Goal: Information Seeking & Learning: Get advice/opinions

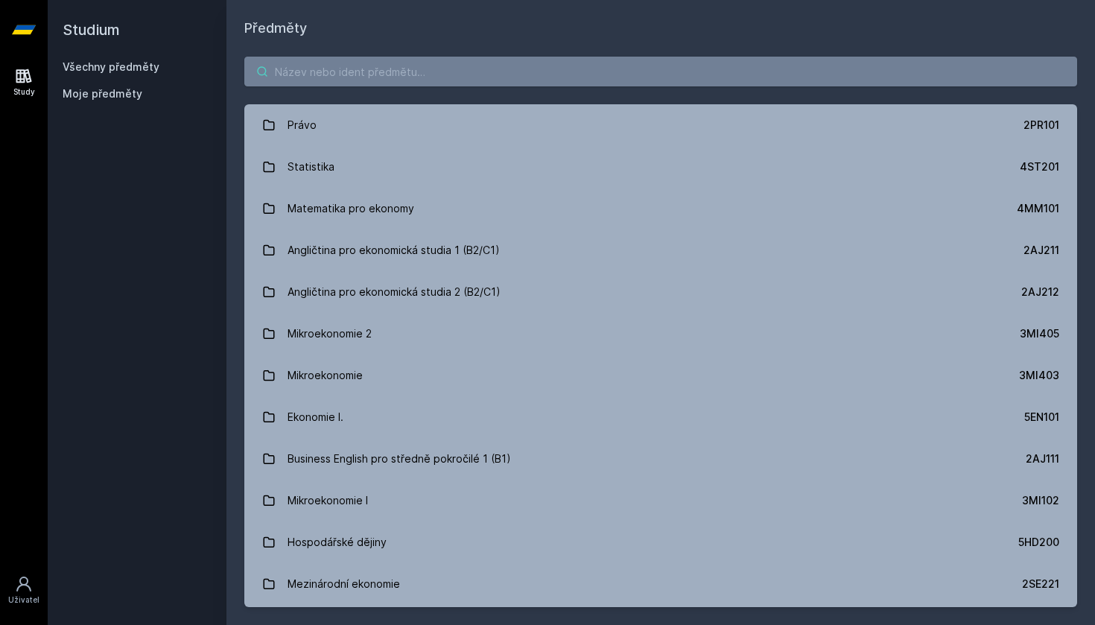
click at [353, 69] on input "search" at bounding box center [660, 72] width 833 height 30
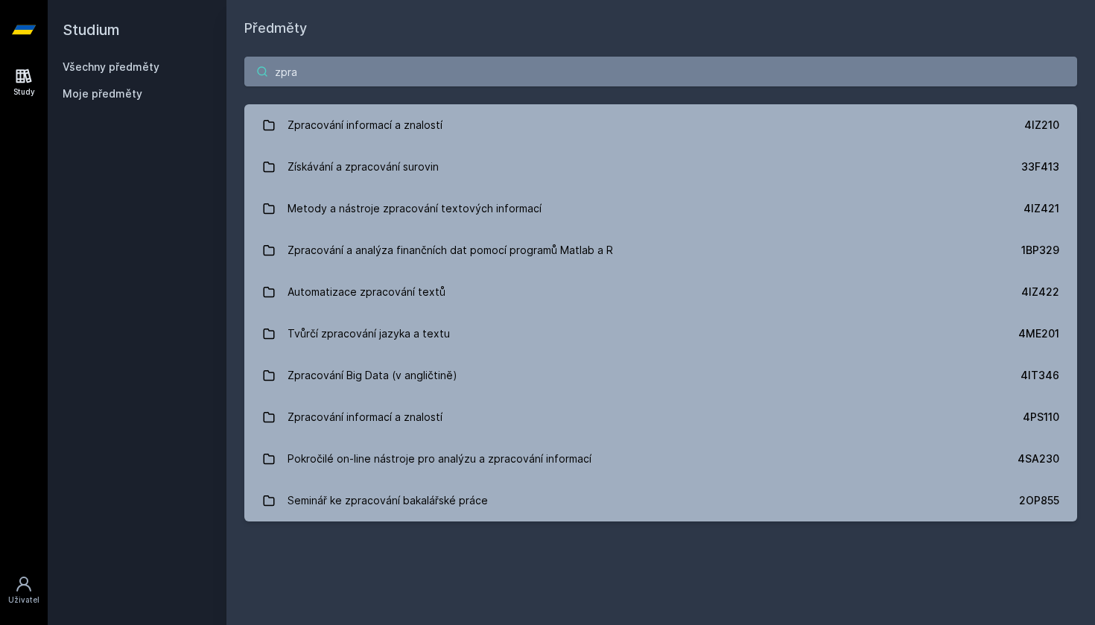
type input "zprávy"
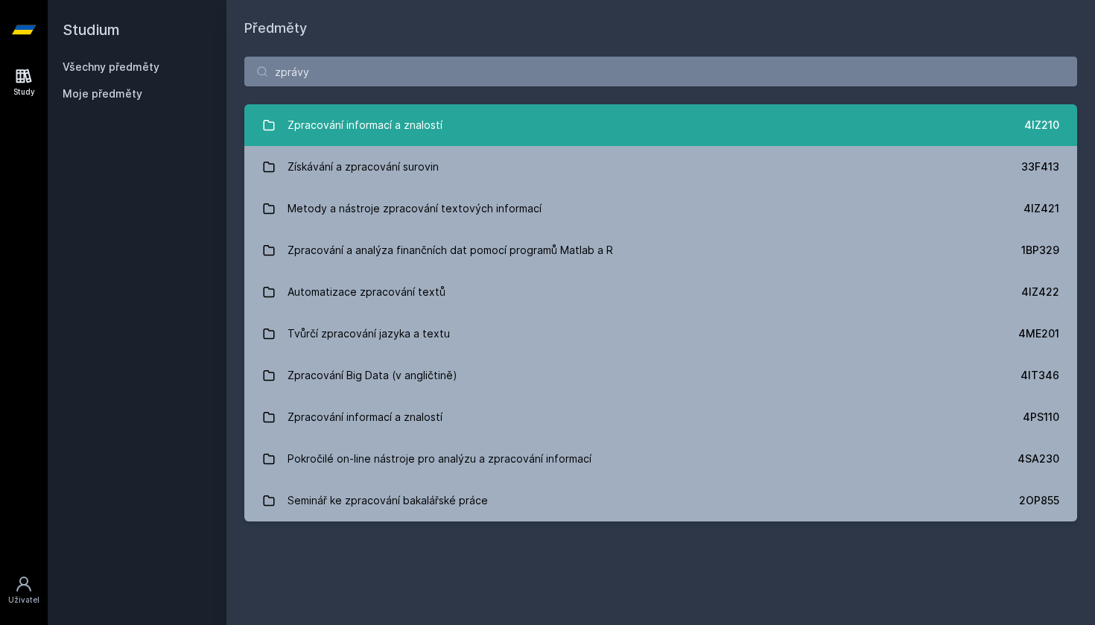
drag, startPoint x: 357, startPoint y: 82, endPoint x: 426, endPoint y: 126, distance: 82.1
click at [426, 126] on div "Zpracování informací a znalostí" at bounding box center [365, 125] width 155 height 30
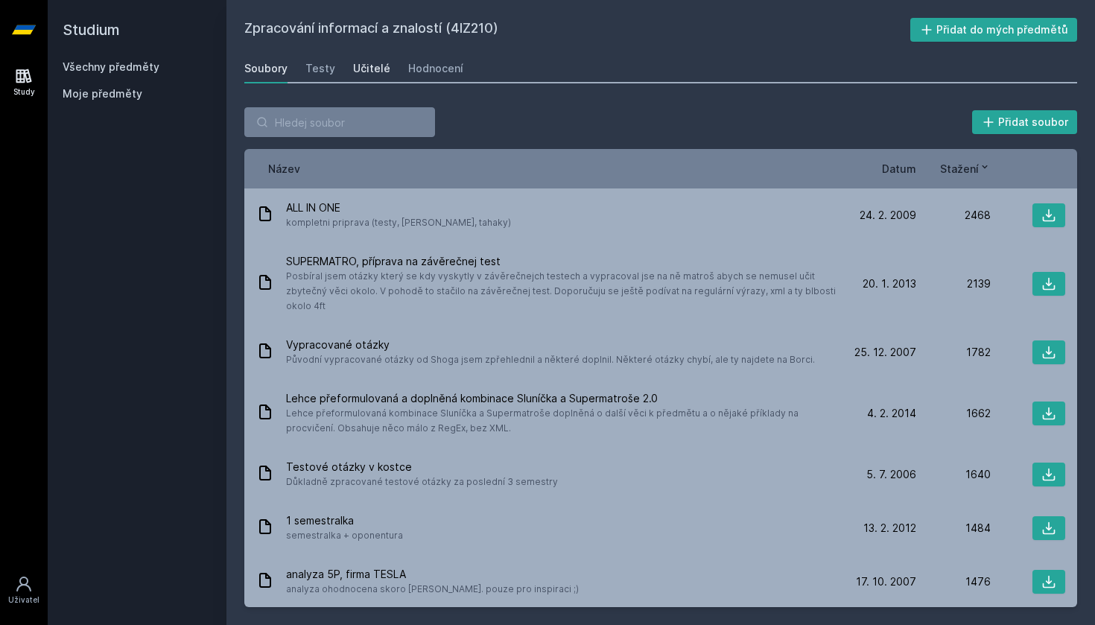
click at [365, 75] on div "Učitelé" at bounding box center [371, 68] width 37 height 15
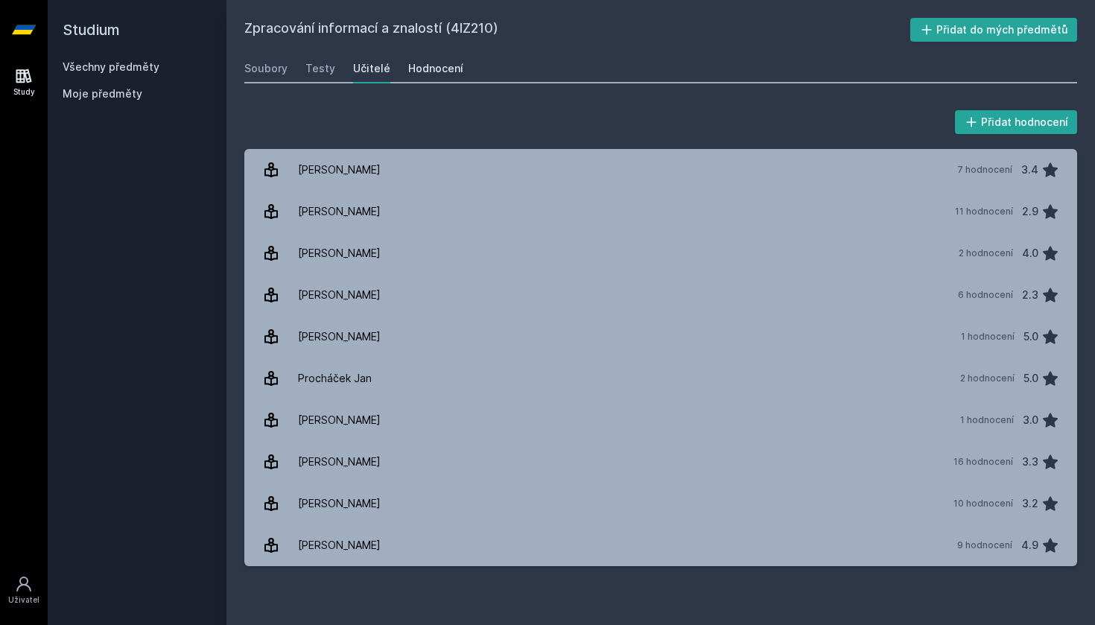
click at [422, 69] on div "Hodnocení" at bounding box center [435, 68] width 55 height 15
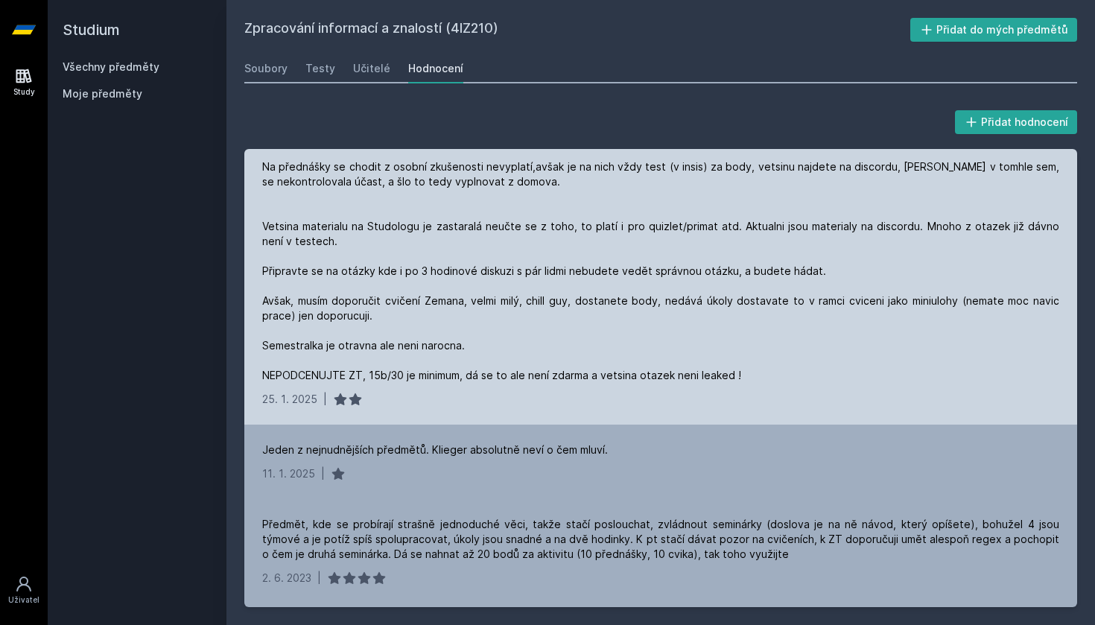
scroll to position [291, 0]
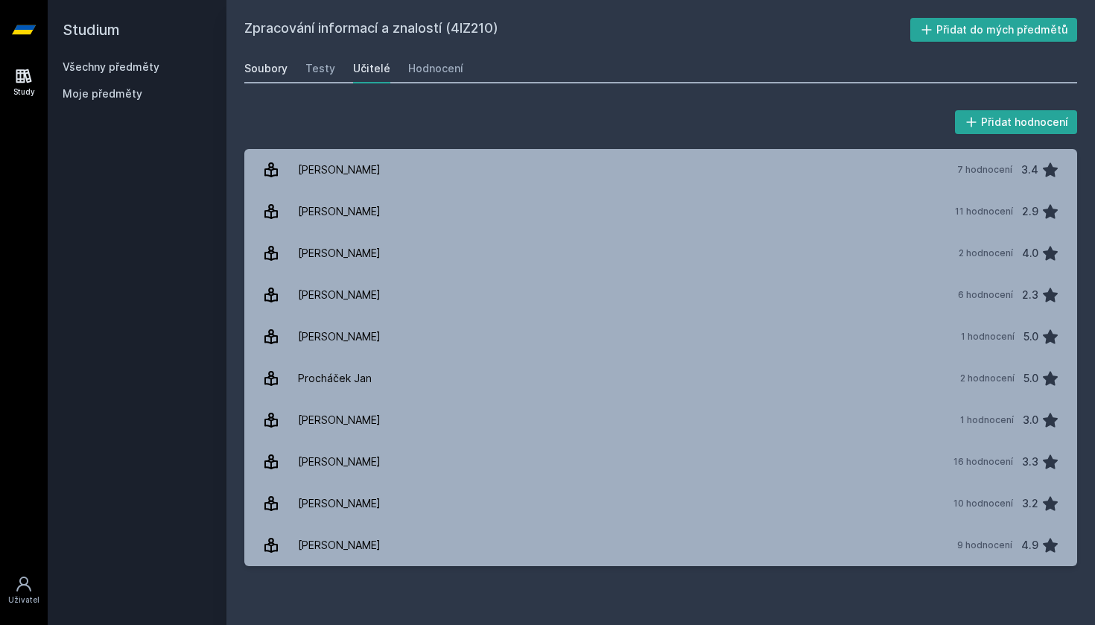
click at [266, 69] on div "Soubory" at bounding box center [265, 68] width 43 height 15
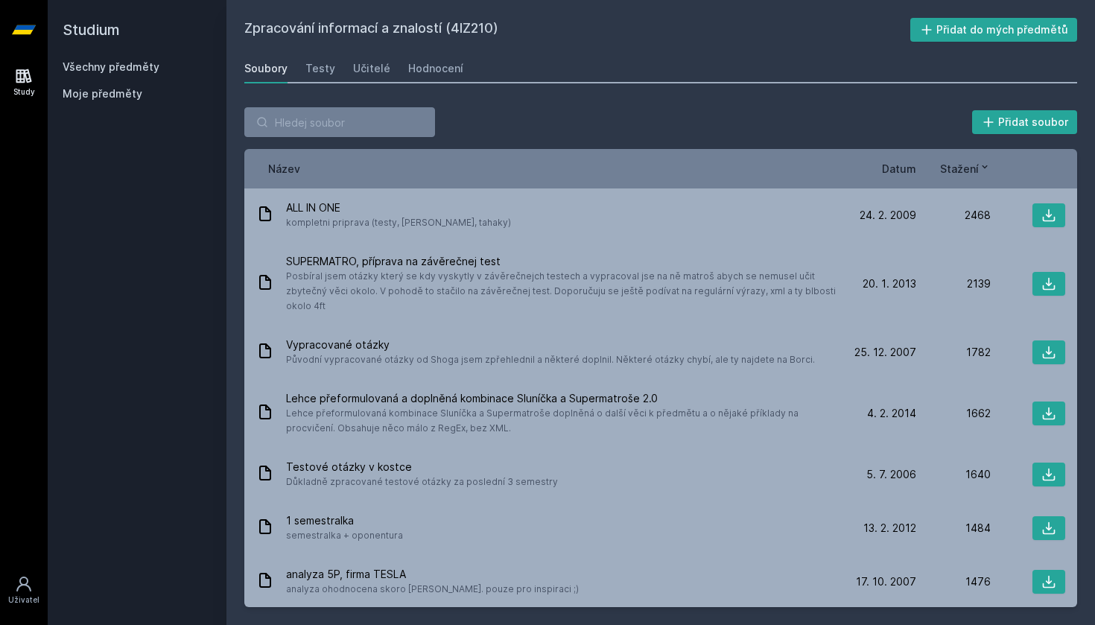
click at [124, 65] on link "Všechny předměty" at bounding box center [111, 66] width 97 height 13
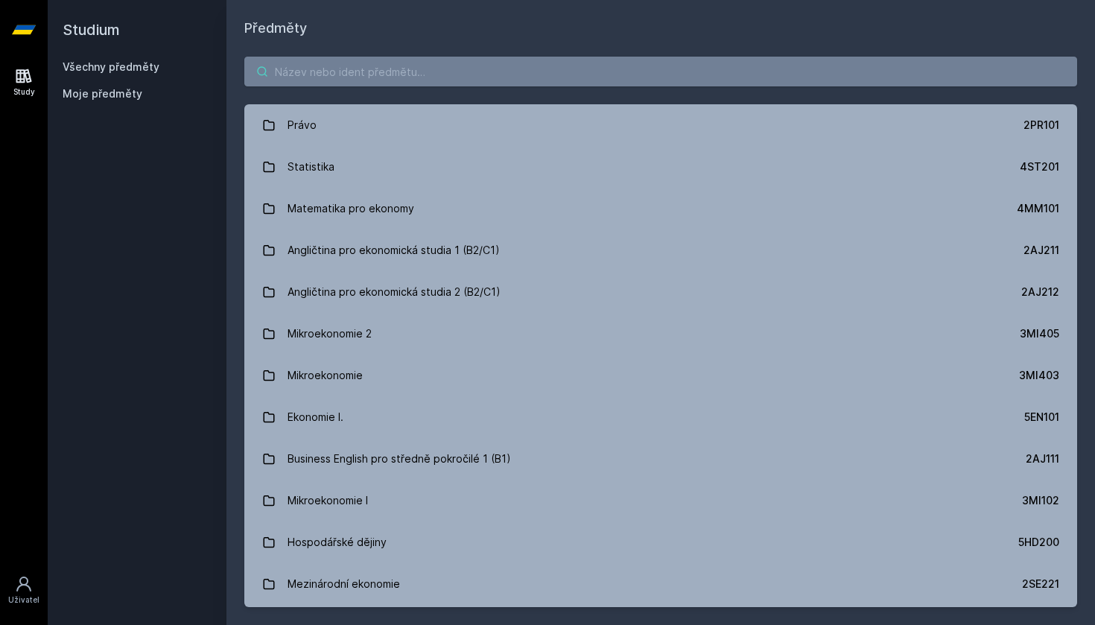
click at [288, 73] on input "search" at bounding box center [660, 72] width 833 height 30
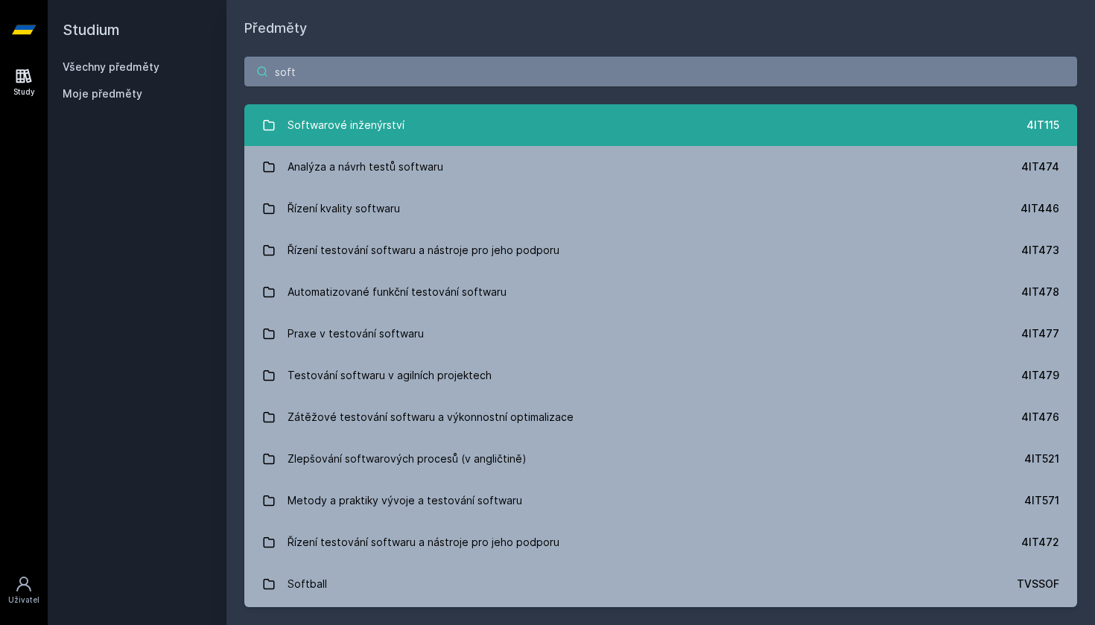
type input "soft"
click at [335, 131] on div "Softwarové inženýrství" at bounding box center [346, 125] width 117 height 30
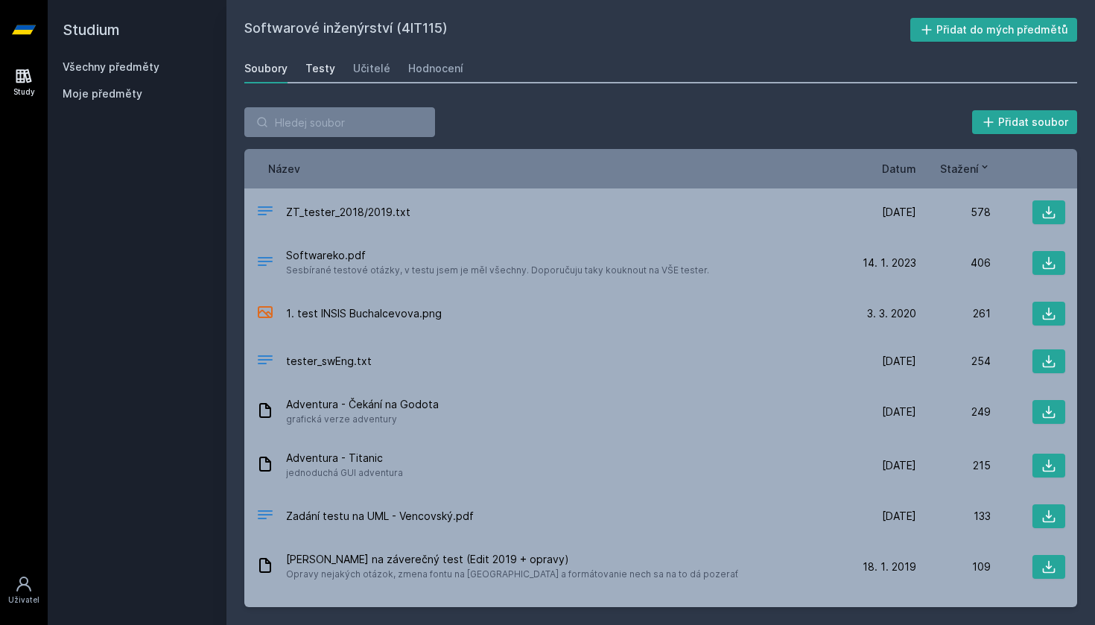
click at [326, 70] on div "Testy" at bounding box center [320, 68] width 30 height 15
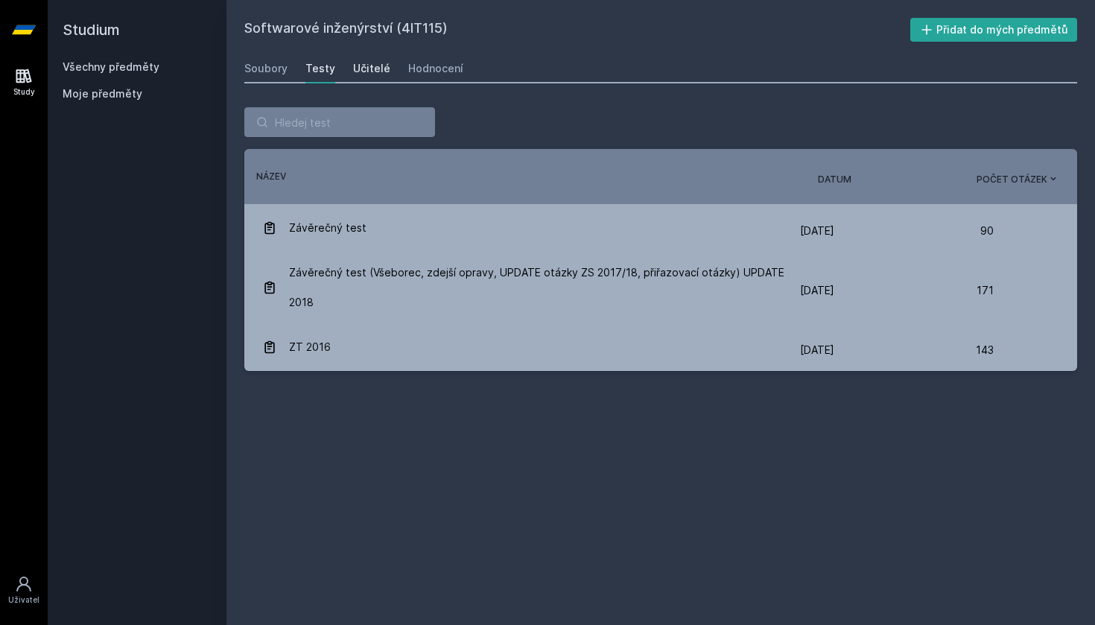
click at [370, 72] on div "Učitelé" at bounding box center [371, 68] width 37 height 15
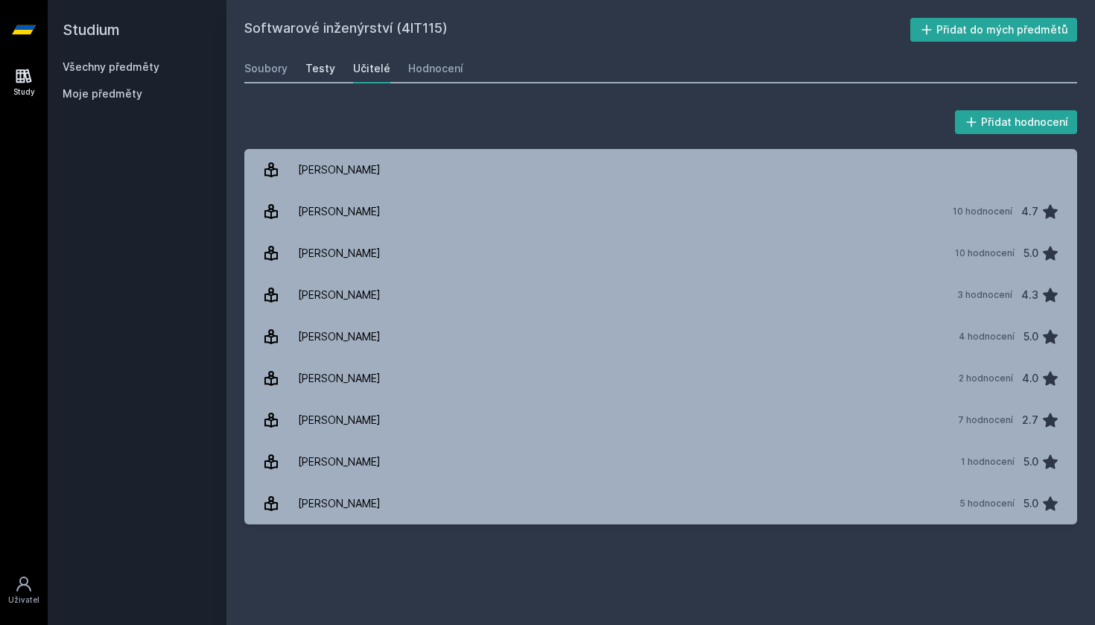
click at [320, 63] on div "Testy" at bounding box center [320, 68] width 30 height 15
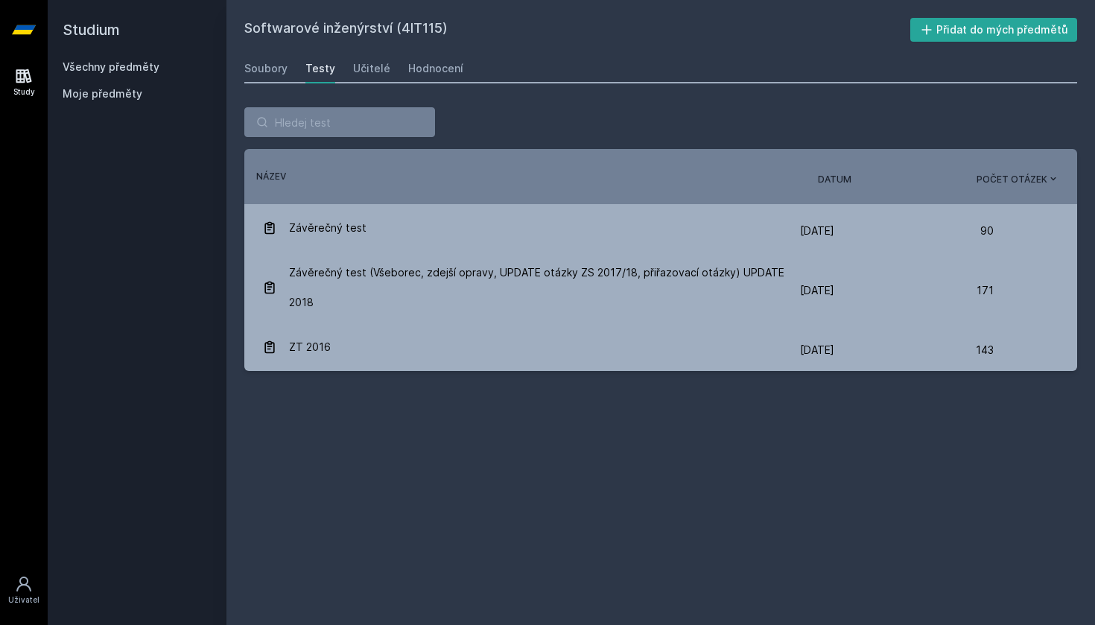
click at [344, 73] on div "Soubory Testy Učitelé Hodnocení" at bounding box center [660, 69] width 833 height 30
click at [362, 75] on div "Učitelé" at bounding box center [371, 68] width 37 height 15
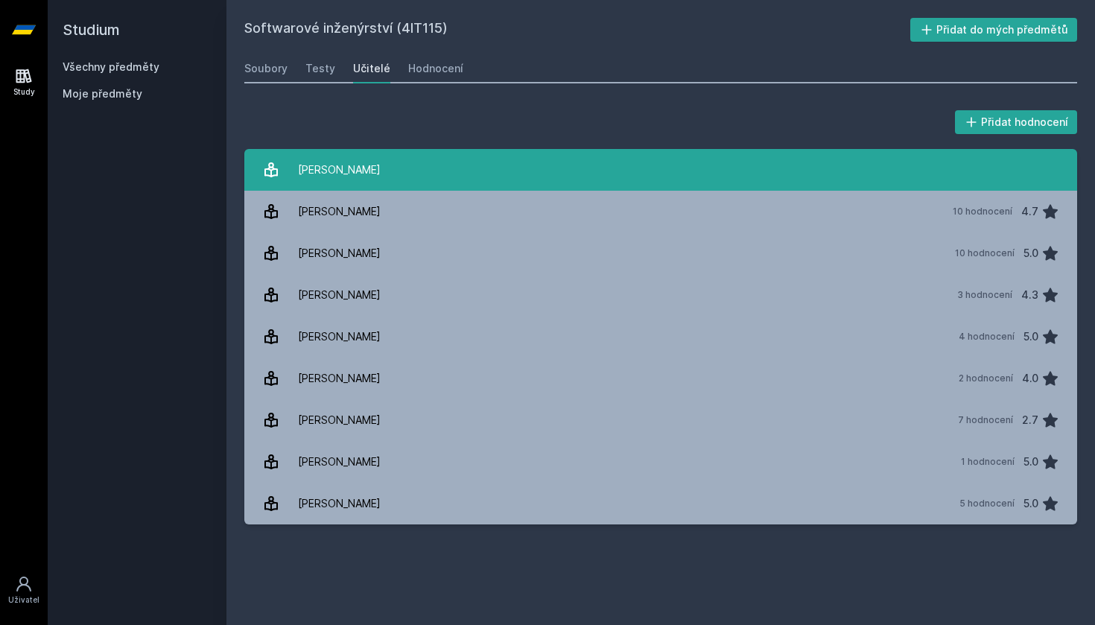
click at [344, 177] on div "[PERSON_NAME]" at bounding box center [339, 170] width 83 height 30
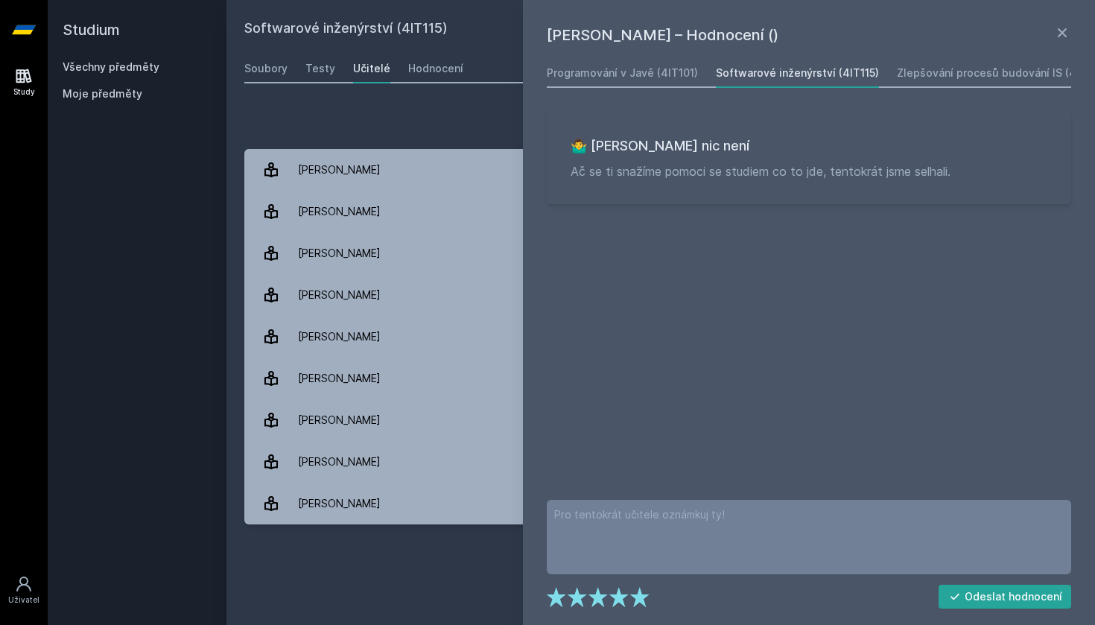
click at [386, 131] on div "Přidat hodnocení" at bounding box center [660, 122] width 833 height 30
click at [1065, 35] on icon at bounding box center [1062, 32] width 9 height 9
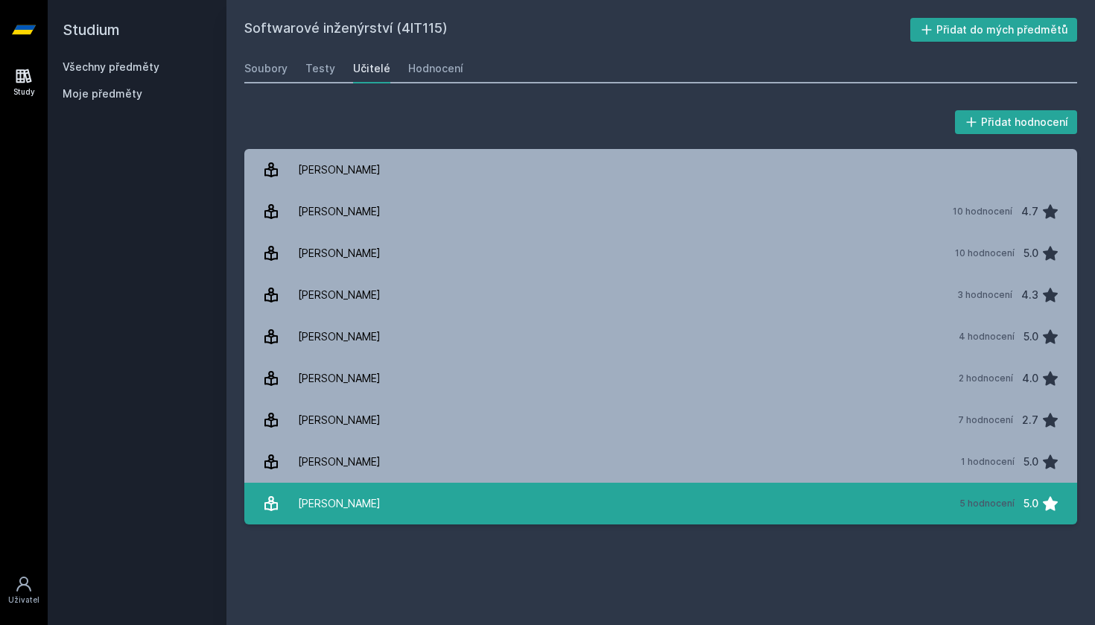
click at [347, 518] on div "[PERSON_NAME]" at bounding box center [339, 504] width 83 height 30
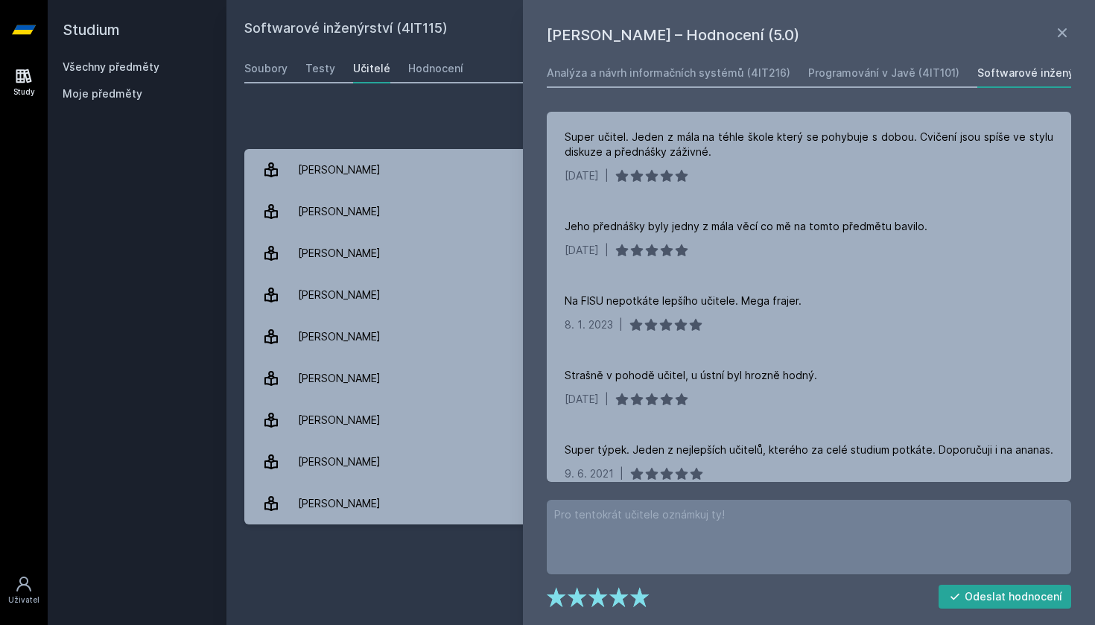
click at [372, 112] on div "Přidat hodnocení" at bounding box center [660, 122] width 833 height 30
click at [434, 61] on div "Hodnocení" at bounding box center [435, 68] width 55 height 15
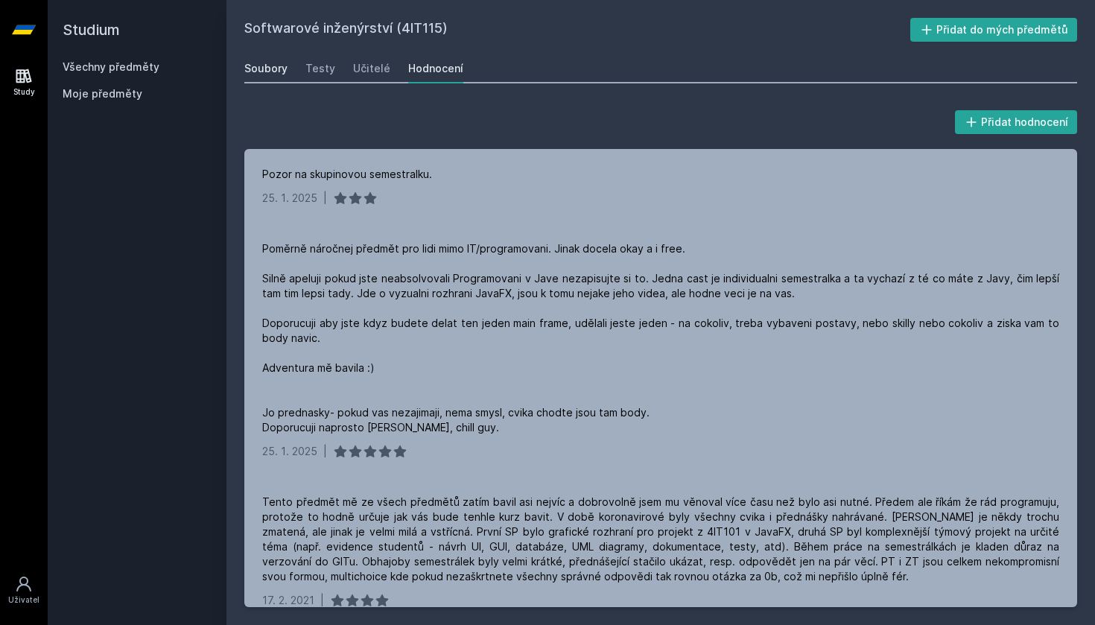
click at [273, 72] on div "Soubory" at bounding box center [265, 68] width 43 height 15
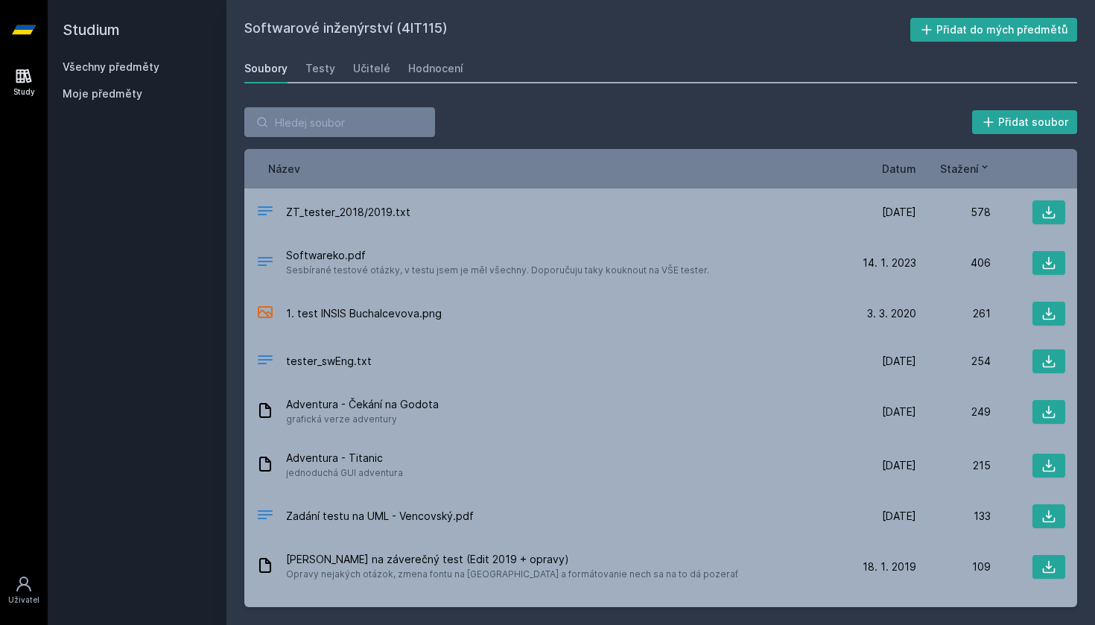
click at [124, 61] on link "Všechny předměty" at bounding box center [111, 66] width 97 height 13
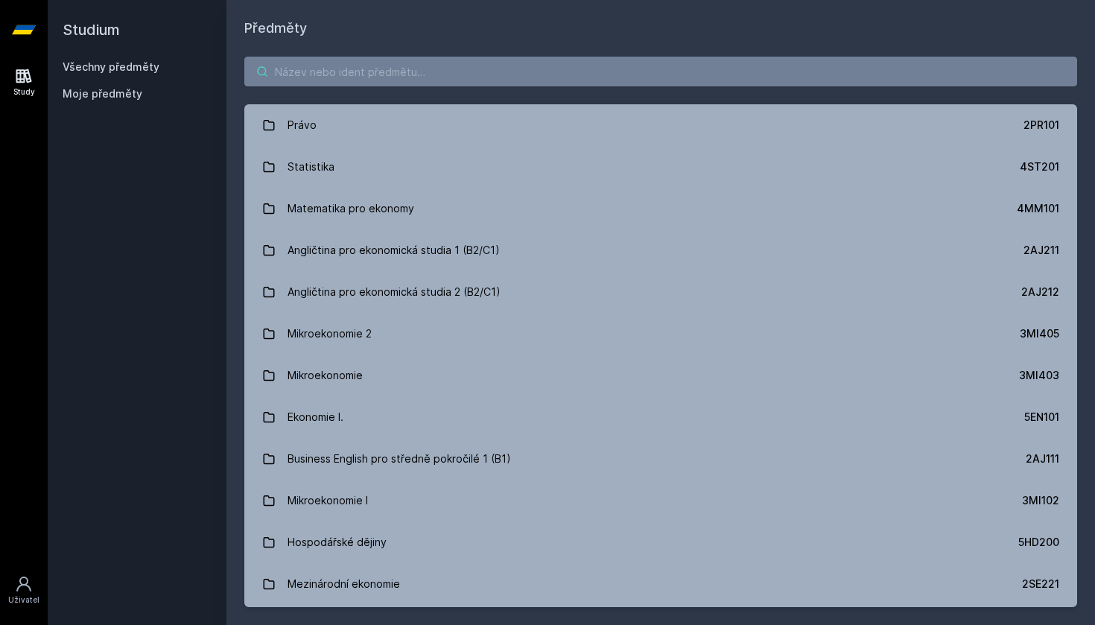
click at [352, 75] on input "search" at bounding box center [660, 72] width 833 height 30
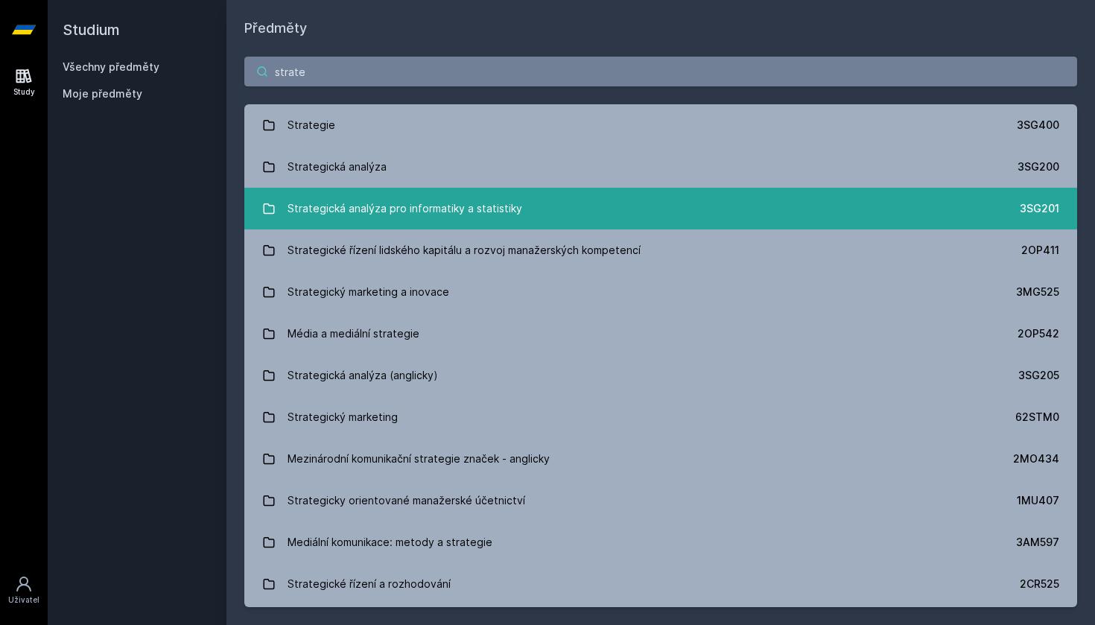
type input "strate"
click at [391, 210] on div "Strategická analýza pro informatiky a statistiky" at bounding box center [405, 209] width 235 height 30
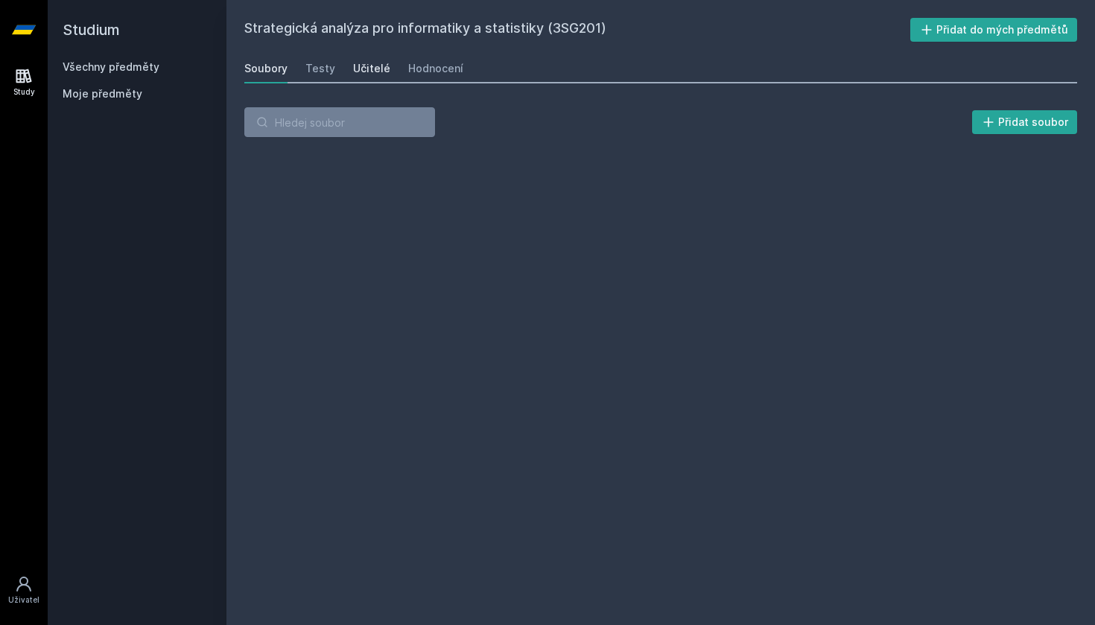
click at [361, 71] on div "Učitelé" at bounding box center [371, 68] width 37 height 15
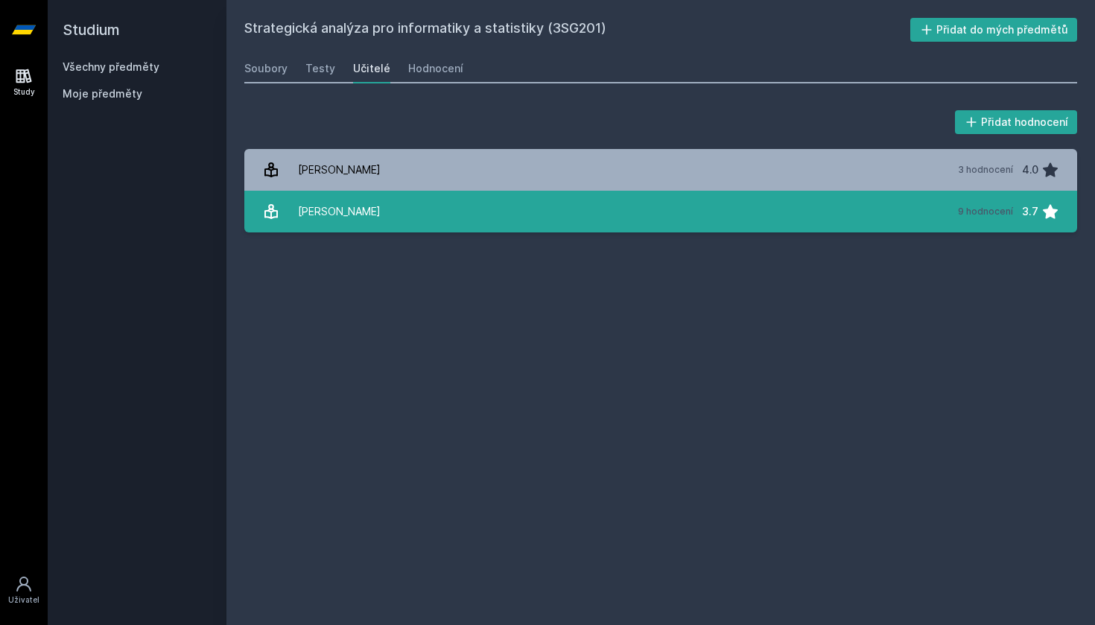
click at [423, 221] on link "[PERSON_NAME] 9 hodnocení 3.7" at bounding box center [660, 212] width 833 height 42
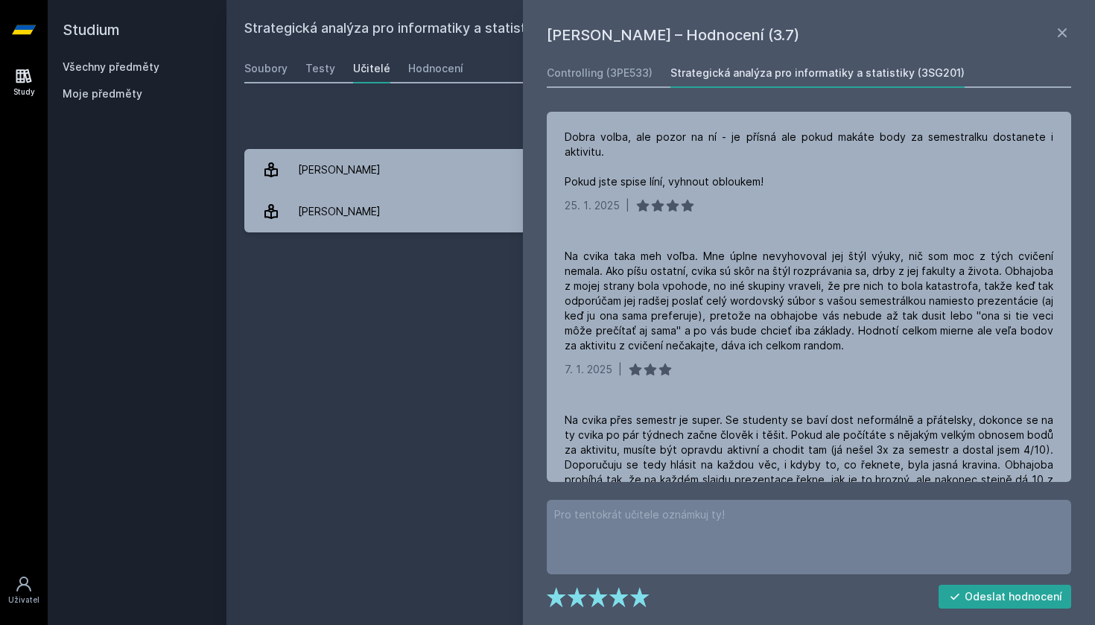
click at [425, 265] on div "Strategická analýza pro informatiky a statistiky (3SG201) Přidat do mých předmě…" at bounding box center [660, 312] width 833 height 589
click at [1063, 34] on icon at bounding box center [1062, 32] width 9 height 9
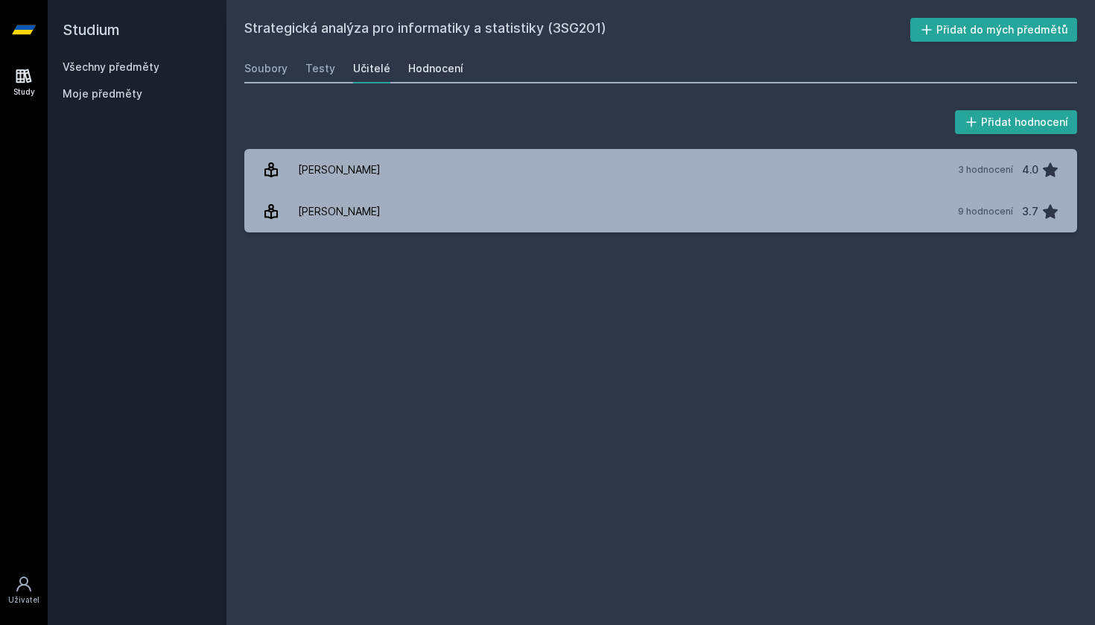
click at [431, 74] on div "Hodnocení" at bounding box center [435, 68] width 55 height 15
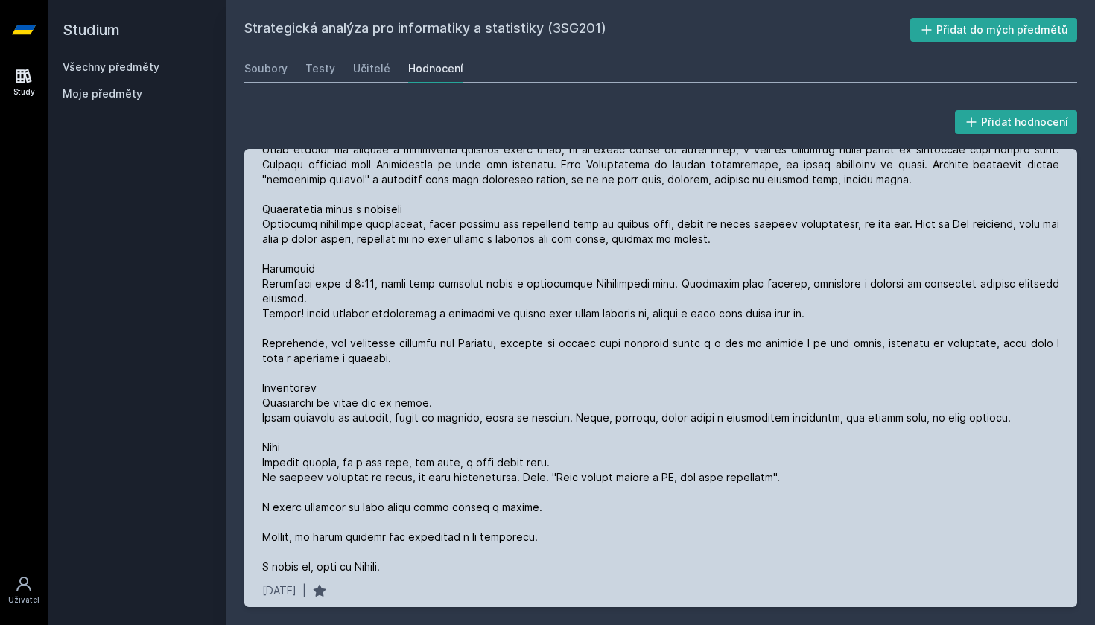
scroll to position [1652, 0]
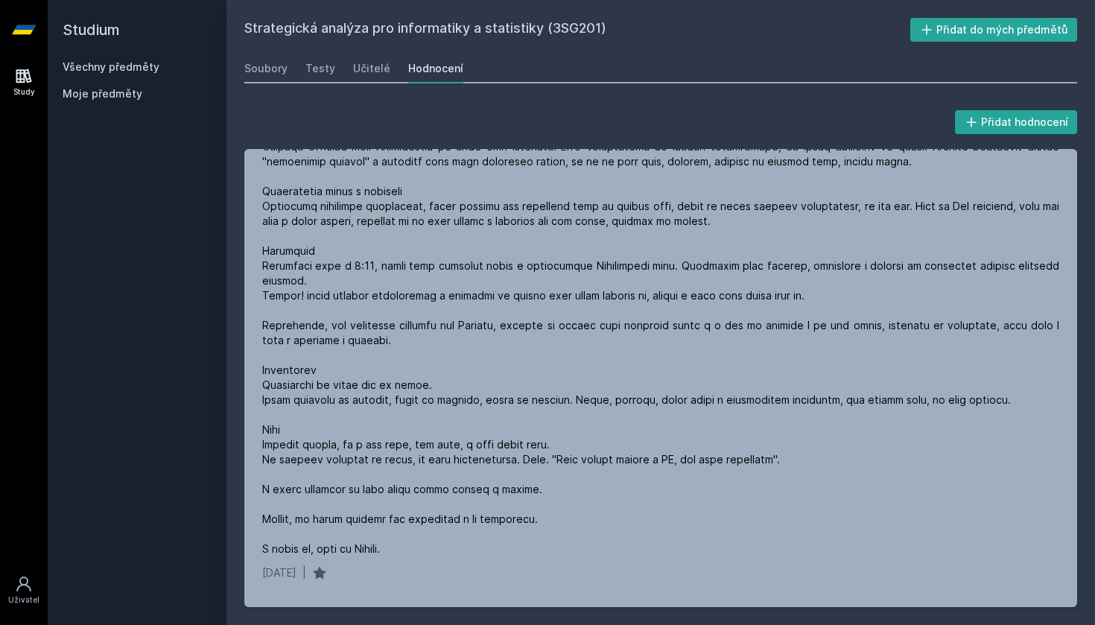
click at [135, 67] on link "Všechny předměty" at bounding box center [111, 66] width 97 height 13
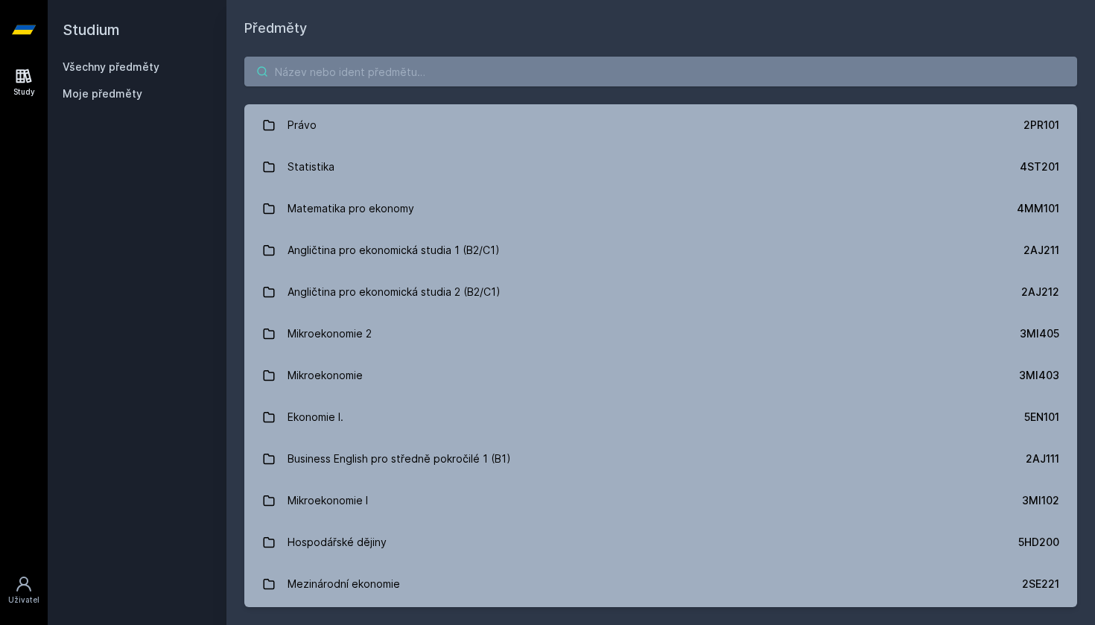
click at [309, 77] on input "search" at bounding box center [660, 72] width 833 height 30
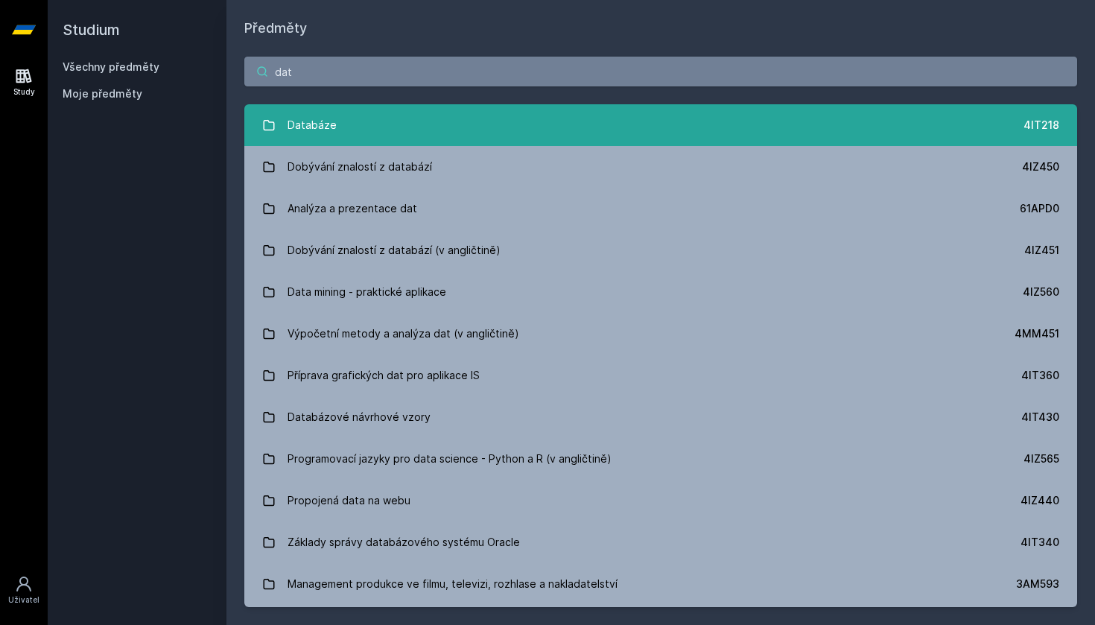
type input "dat"
click at [315, 123] on div "Databáze" at bounding box center [312, 125] width 49 height 30
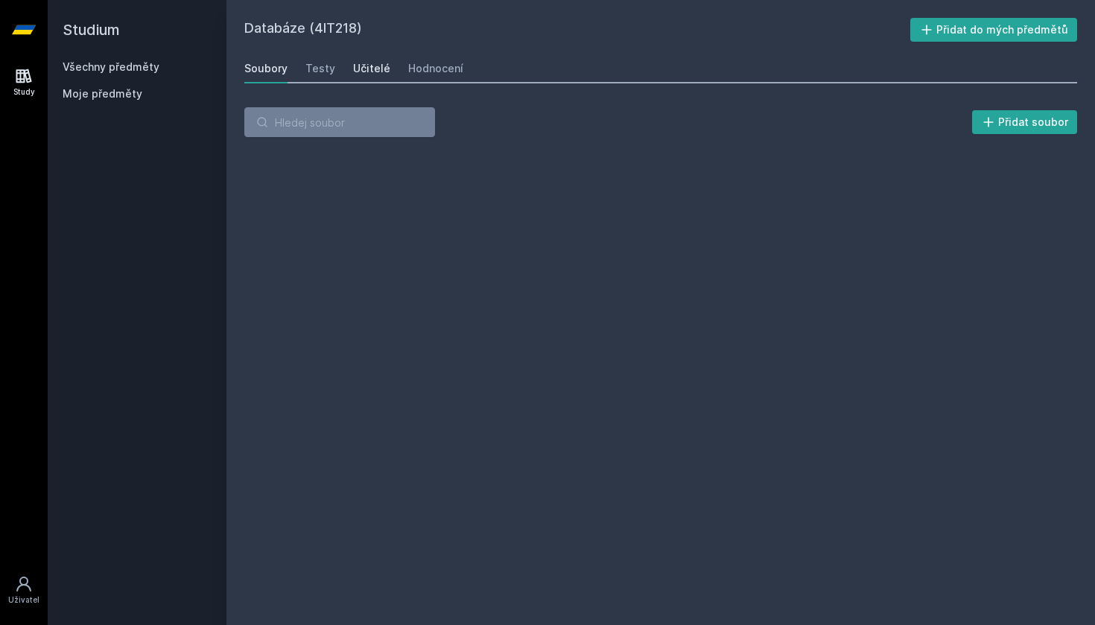
click at [366, 74] on div "Učitelé" at bounding box center [371, 68] width 37 height 15
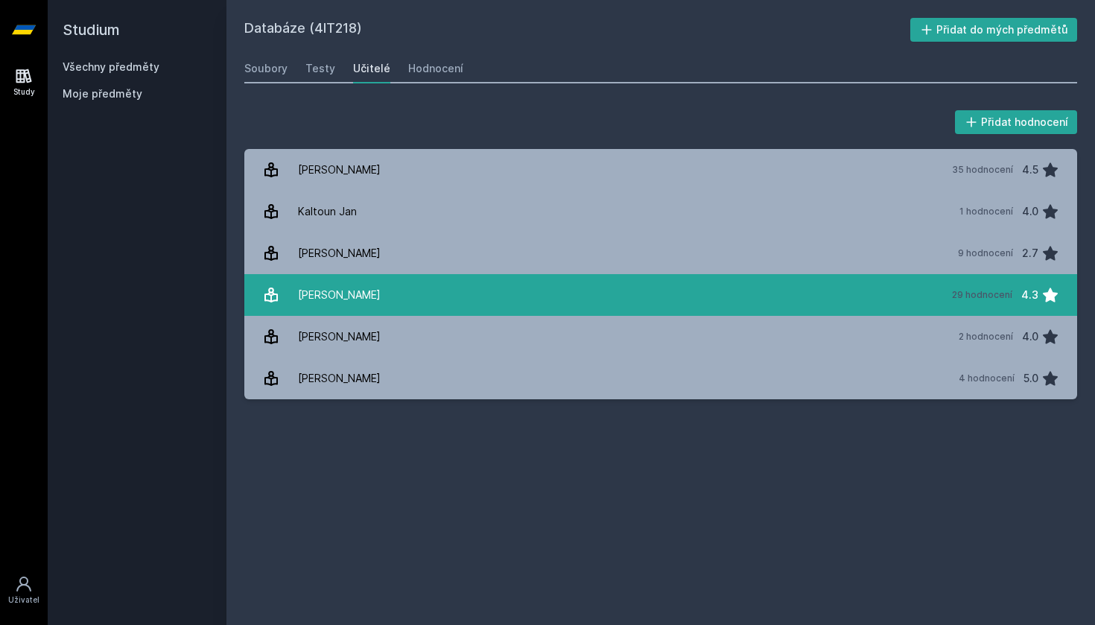
click at [385, 296] on link "[PERSON_NAME] 29 hodnocení 4.3" at bounding box center [660, 295] width 833 height 42
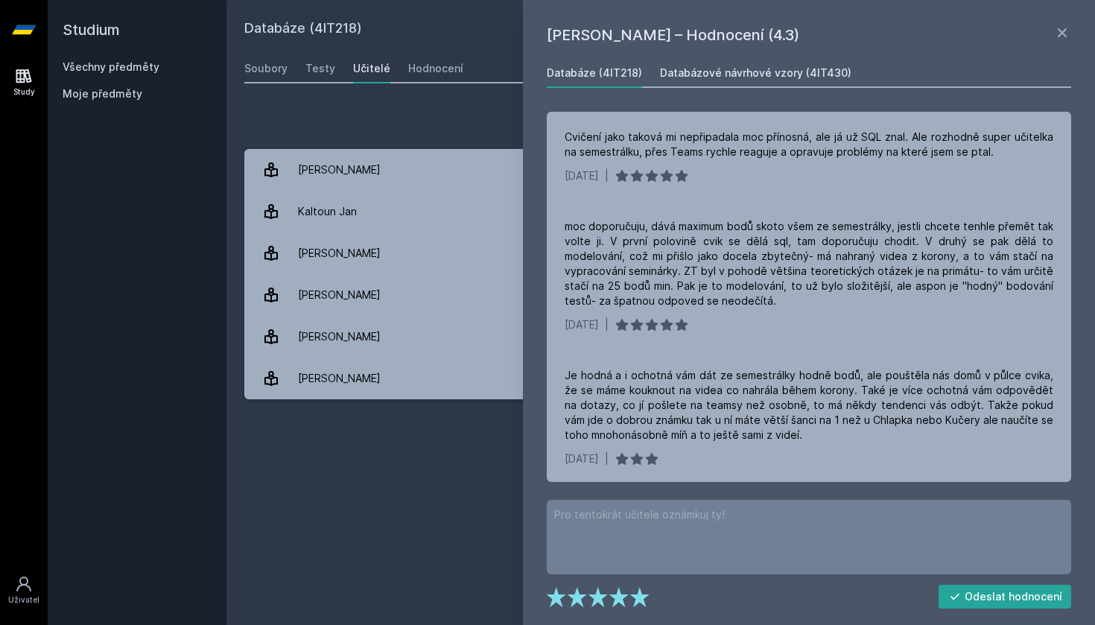
click at [836, 70] on div "Databázové návrhové vzory (4IT430)" at bounding box center [755, 73] width 191 height 15
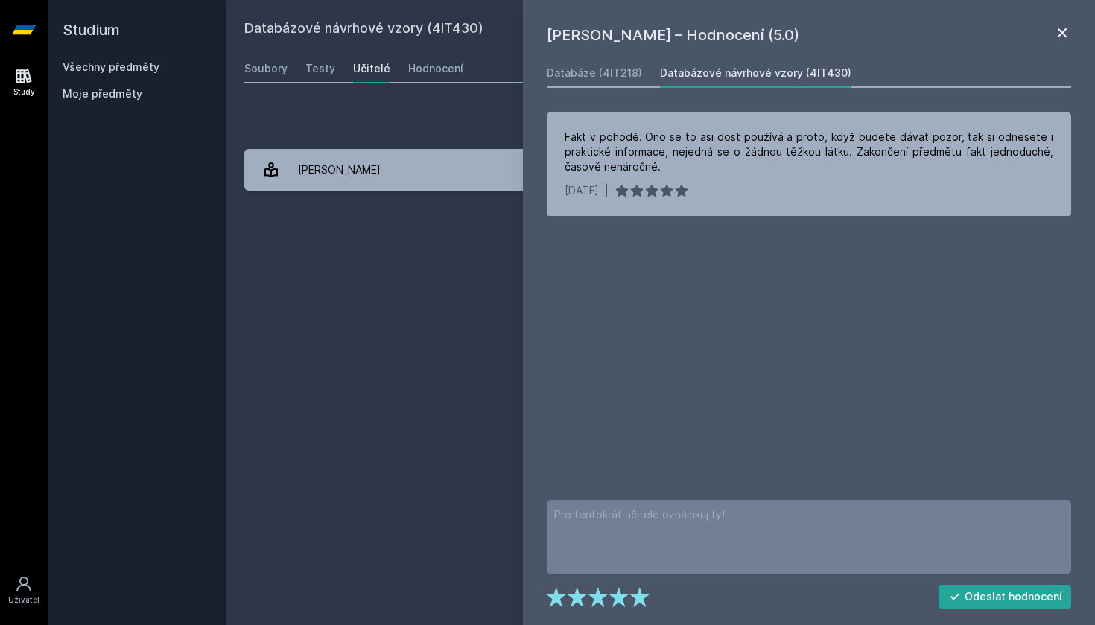
click at [1069, 36] on icon at bounding box center [1062, 33] width 18 height 18
